Goal: Check status: Check status

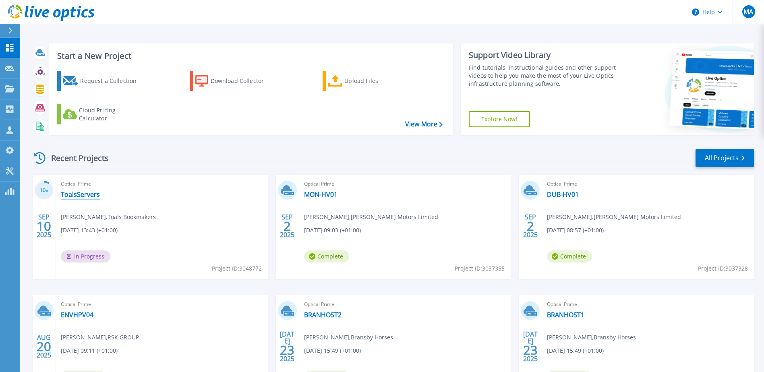
click at [79, 192] on link "ToalsServers" at bounding box center [80, 195] width 39 height 8
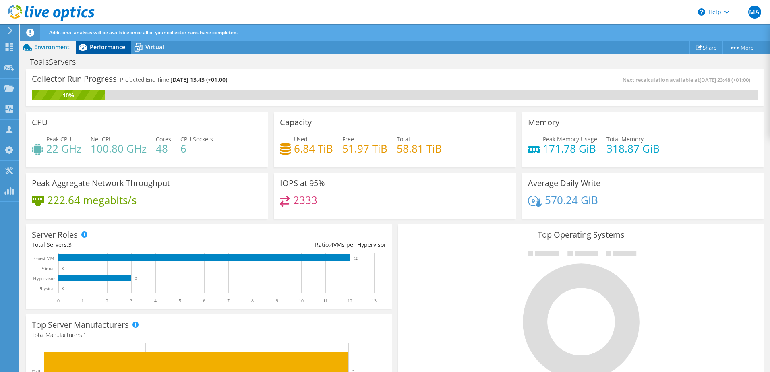
click at [100, 46] on span "Performance" at bounding box center [107, 47] width 35 height 8
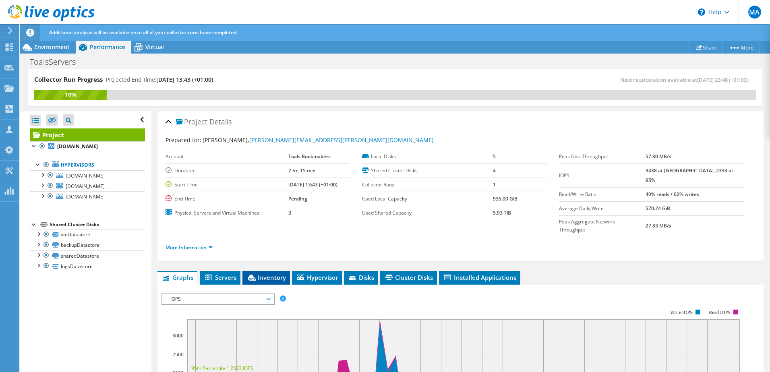
click at [276, 274] on span "Inventory" at bounding box center [266, 278] width 39 height 8
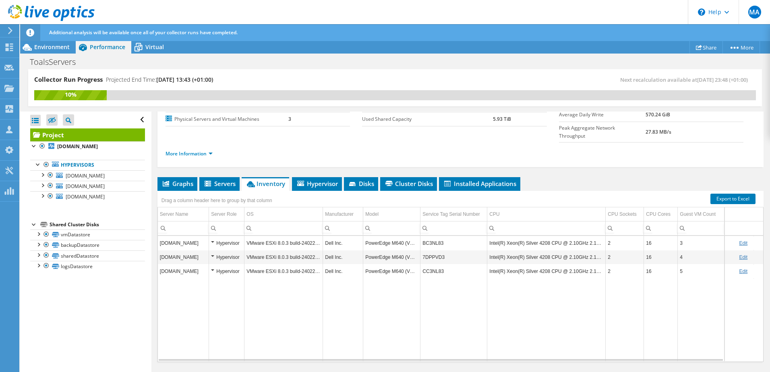
scroll to position [97, 0]
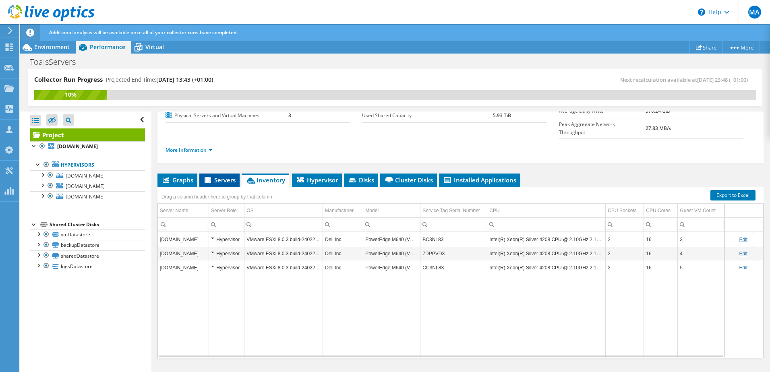
click at [226, 176] on span "Servers" at bounding box center [219, 180] width 32 height 8
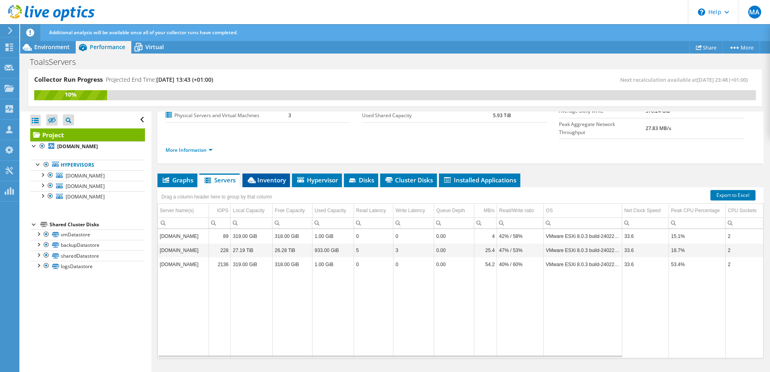
click at [276, 176] on span "Inventory" at bounding box center [266, 180] width 39 height 8
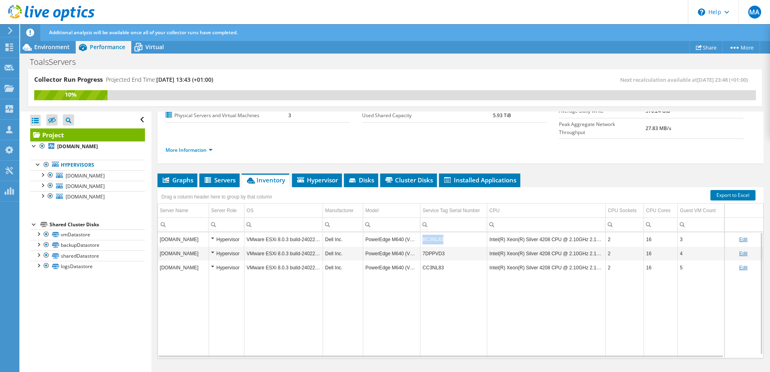
drag, startPoint x: 445, startPoint y: 222, endPoint x: 422, endPoint y: 226, distance: 23.2
click at [422, 232] on td "BC3NL83" at bounding box center [454, 239] width 67 height 14
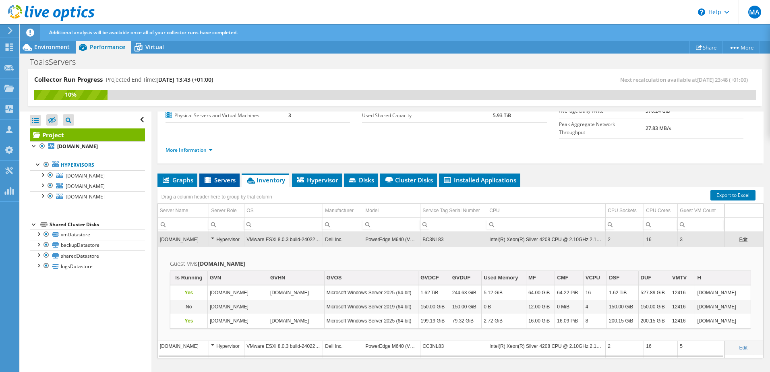
click at [221, 176] on span "Servers" at bounding box center [219, 180] width 32 height 8
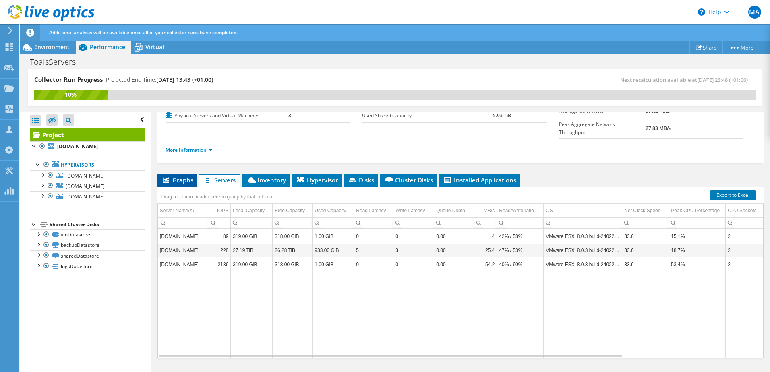
click at [184, 176] on span "Graphs" at bounding box center [178, 180] width 32 height 8
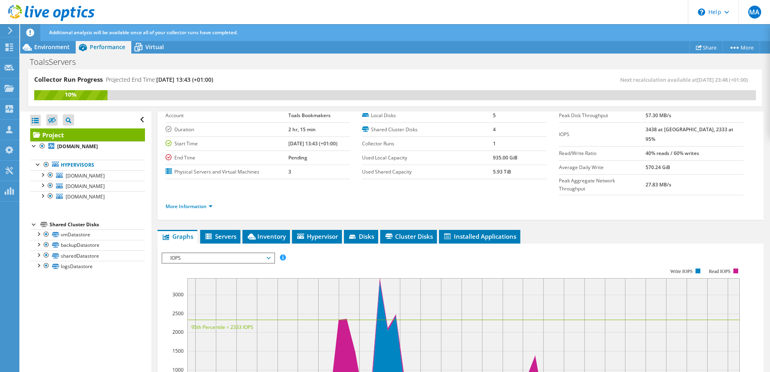
scroll to position [0, 0]
